Goal: Task Accomplishment & Management: Manage account settings

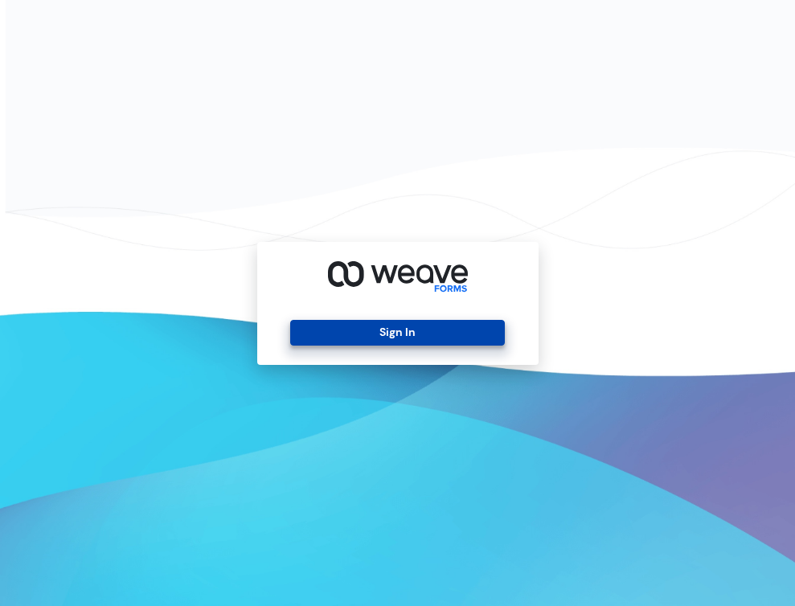
click at [349, 332] on button "Sign In" at bounding box center [397, 333] width 215 height 26
